Goal: Information Seeking & Learning: Learn about a topic

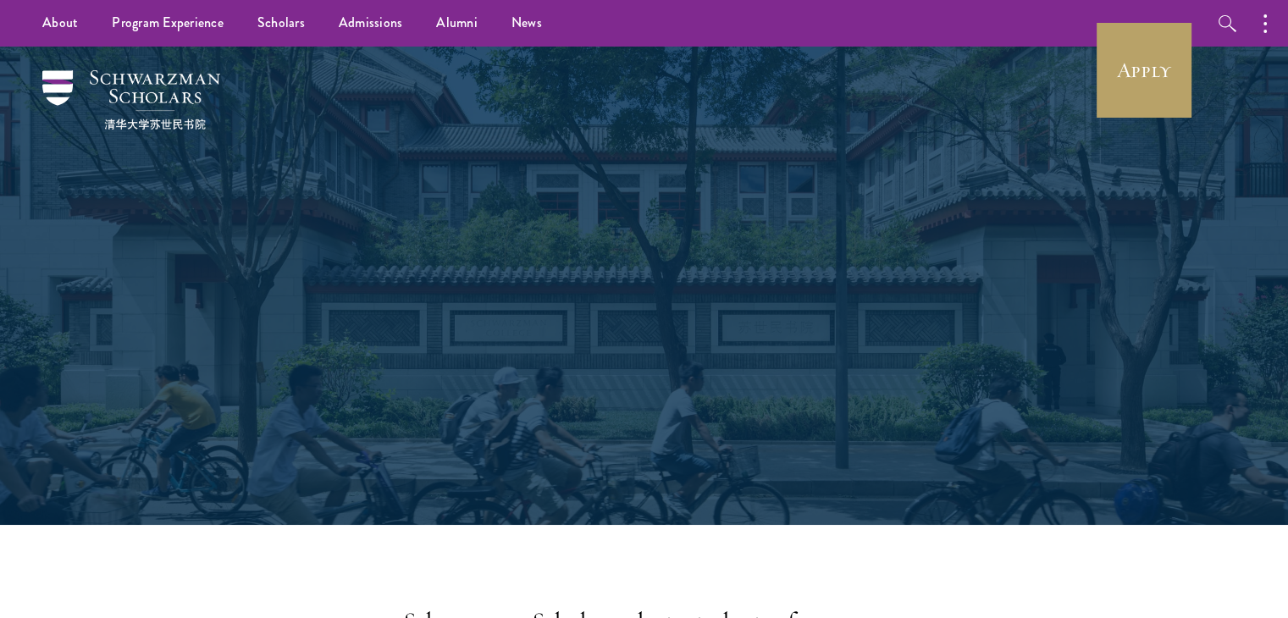
click at [735, 145] on div "Scholars Join a diverse community committed to global progress." at bounding box center [644, 286] width 584 height 338
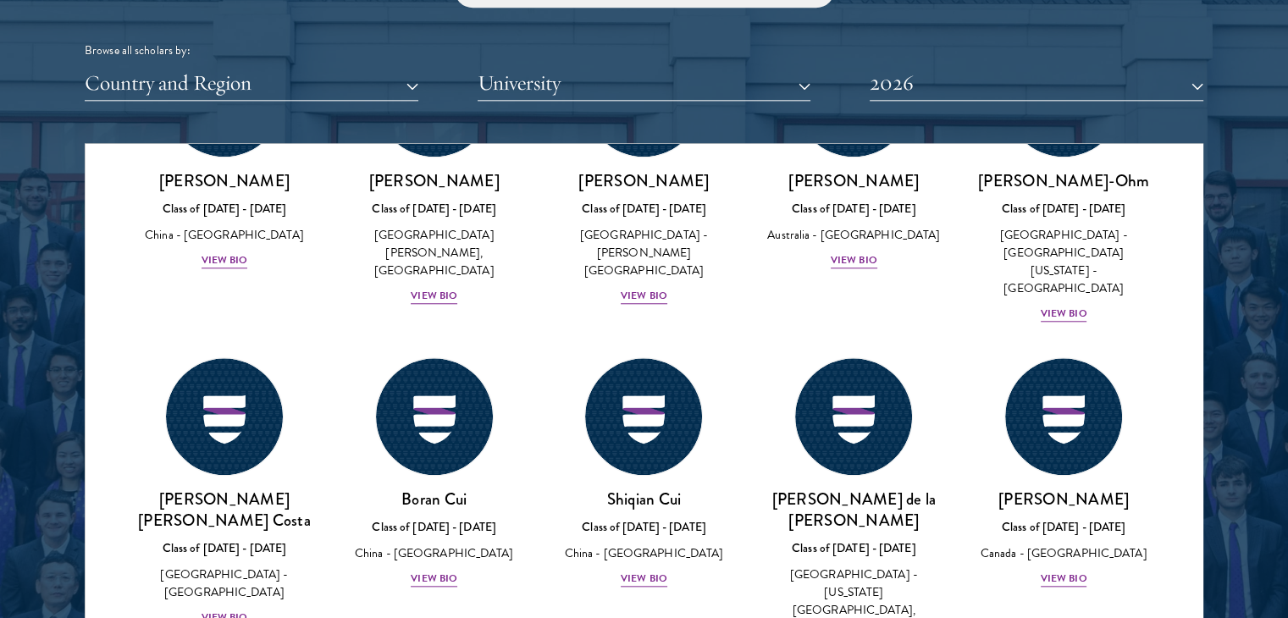
scroll to position [1766, 0]
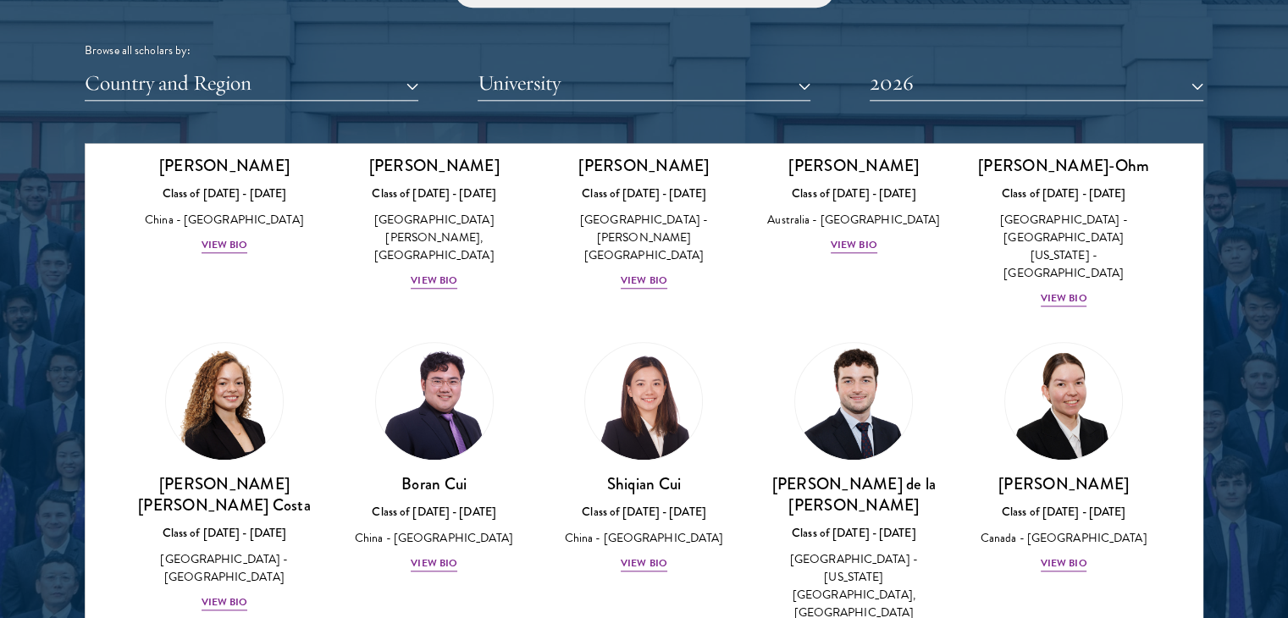
click at [1223, 231] on div at bounding box center [644, 220] width 1288 height 1031
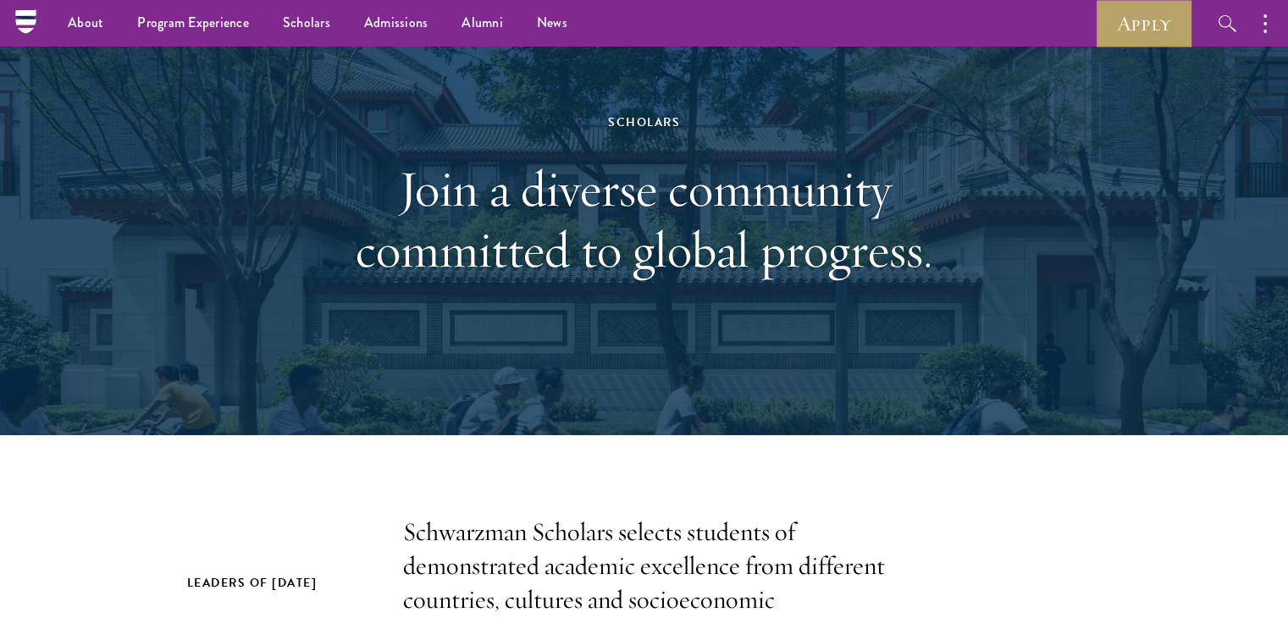
scroll to position [0, 0]
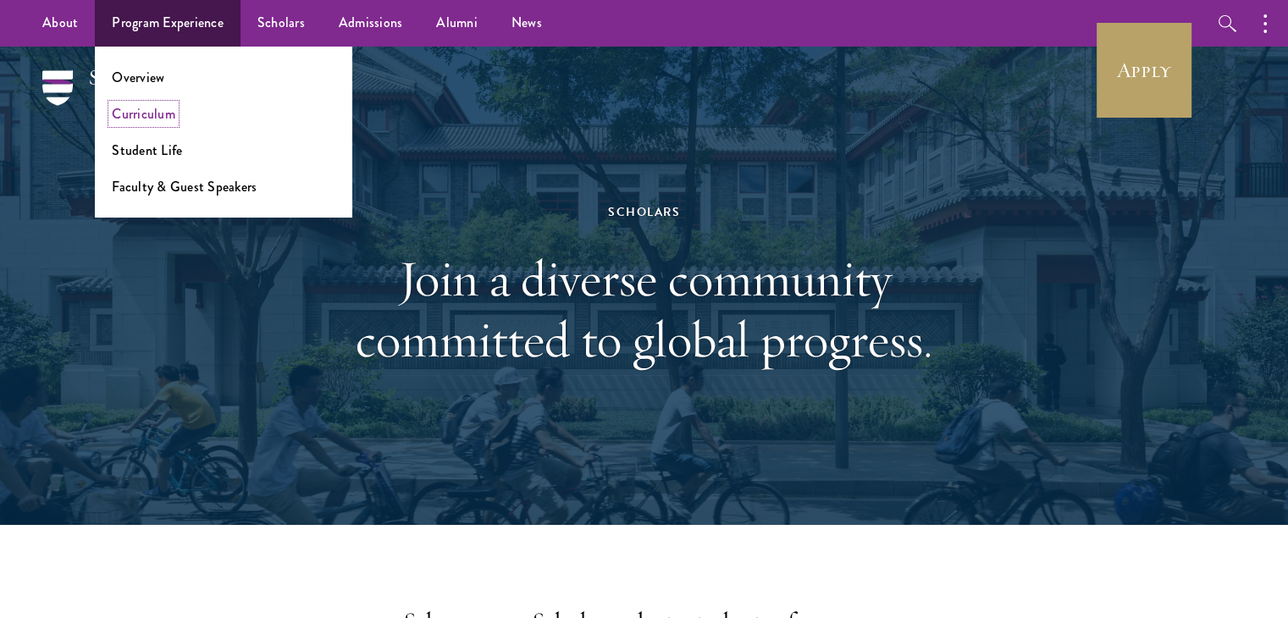
click at [169, 120] on link "Curriculum" at bounding box center [144, 113] width 64 height 19
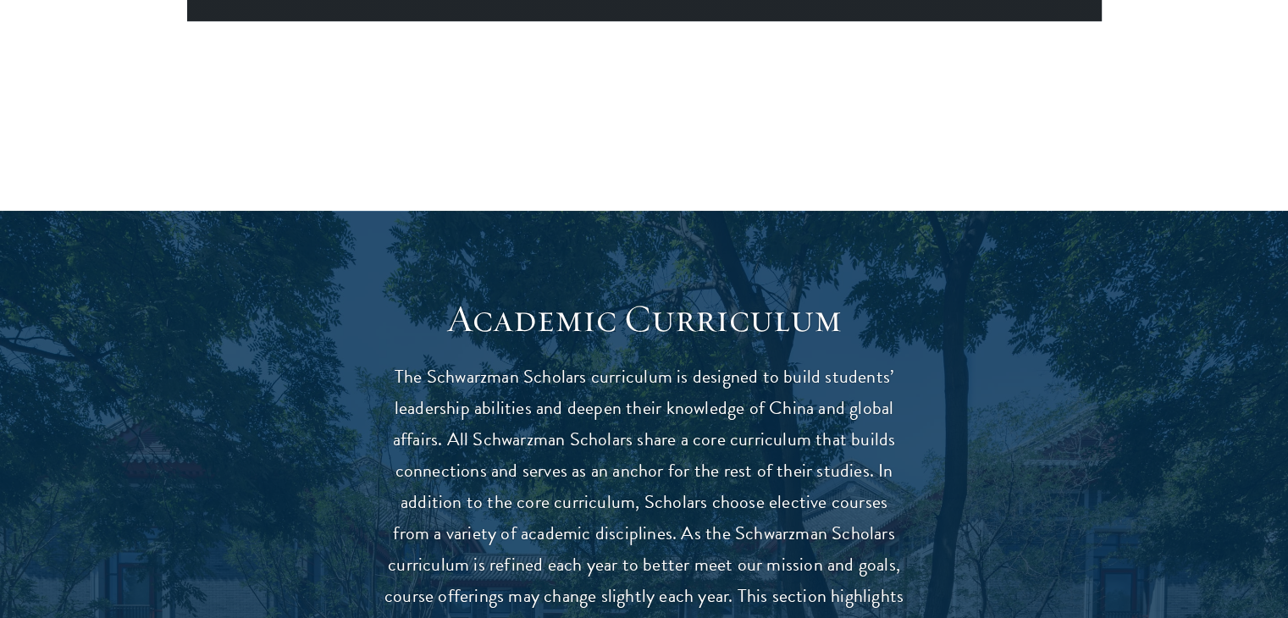
scroll to position [1219, 0]
